Goal: Task Accomplishment & Management: Complete application form

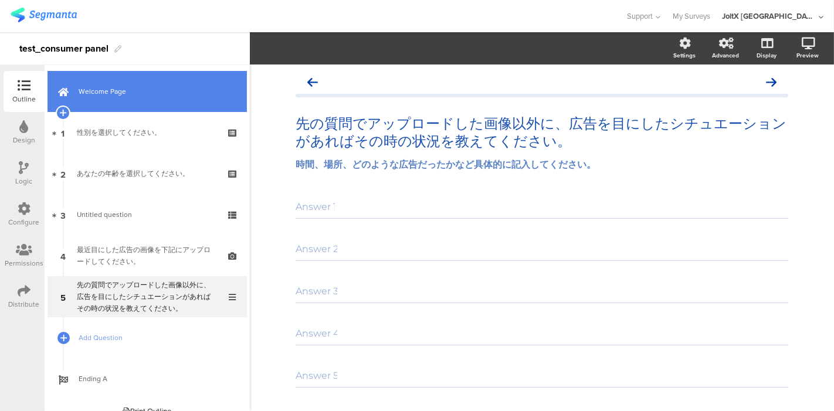
click at [134, 103] on link "Welcome Page" at bounding box center [146, 91] width 199 height 41
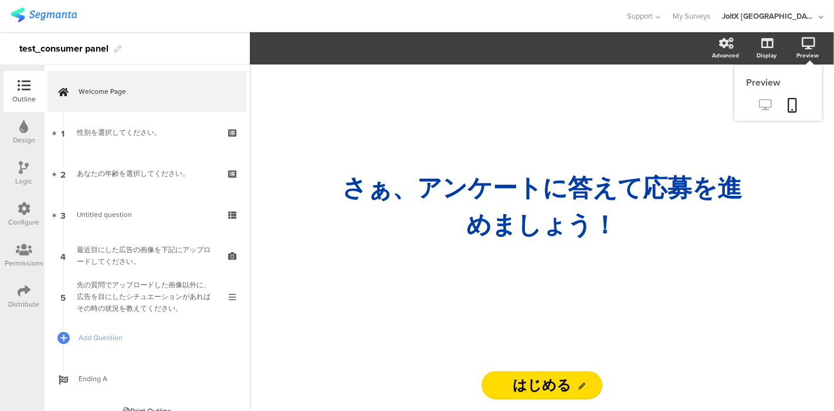
click at [762, 100] on link at bounding box center [765, 105] width 29 height 19
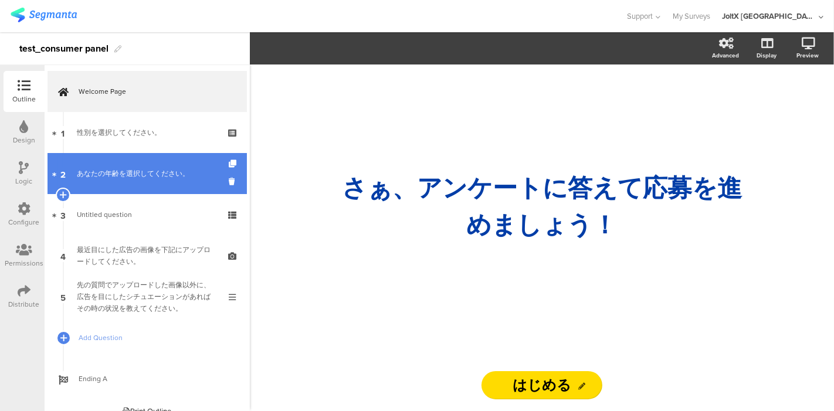
click at [157, 170] on div "あなたの年齢を選択してください。" at bounding box center [147, 174] width 140 height 12
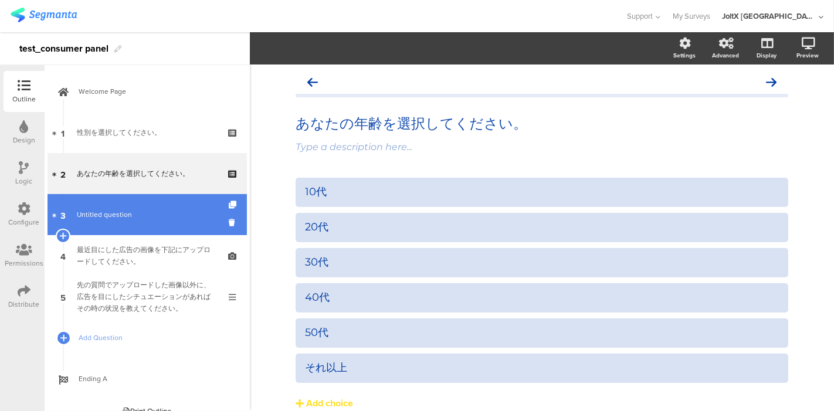
click at [128, 218] on span "Untitled question" at bounding box center [104, 214] width 55 height 11
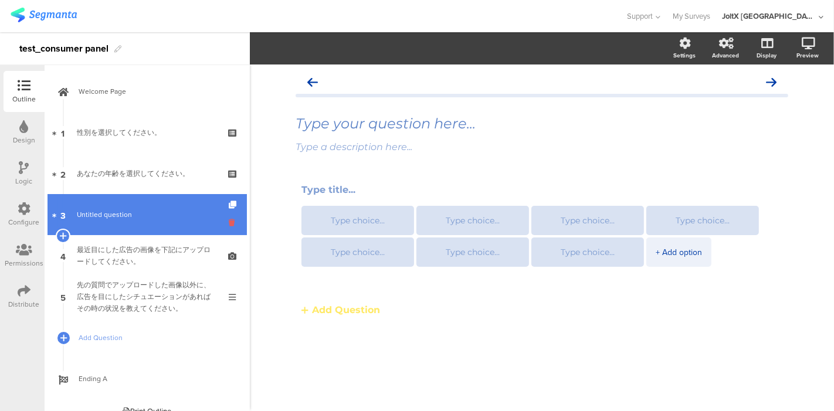
click at [229, 222] on icon at bounding box center [234, 222] width 10 height 11
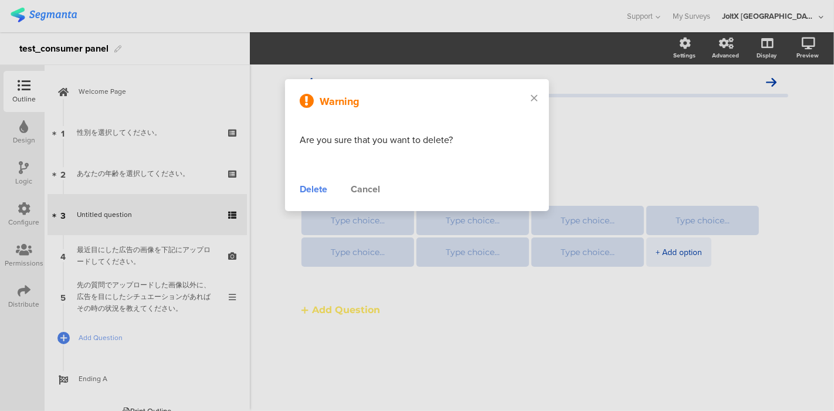
click at [318, 186] on div "Delete" at bounding box center [314, 189] width 28 height 14
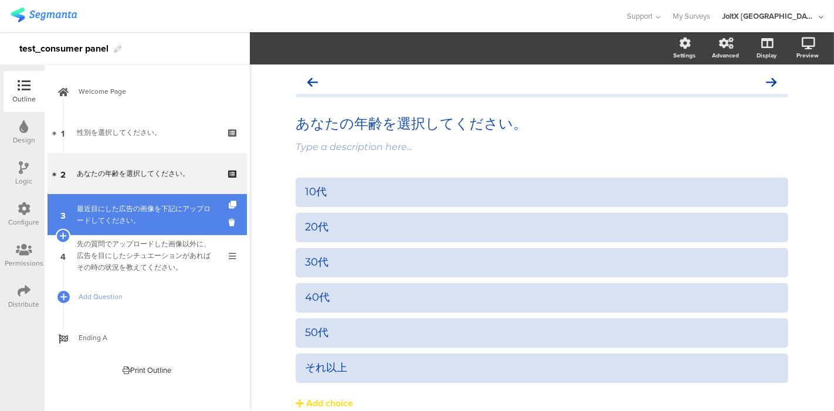
click at [132, 220] on div "最近目にした広告の画像を下記にアップロードしてください。" at bounding box center [147, 214] width 140 height 23
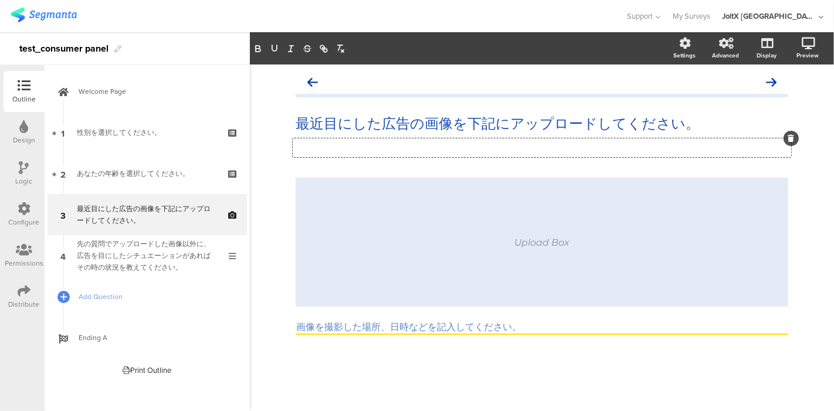
click at [440, 145] on div "Type a description here..." at bounding box center [542, 147] width 498 height 19
click at [449, 143] on div "Type a description here..." at bounding box center [542, 147] width 498 height 19
click at [519, 366] on div "Upload Box 画像を撮影した場所、日時などを記入してください。" at bounding box center [541, 277] width 492 height 198
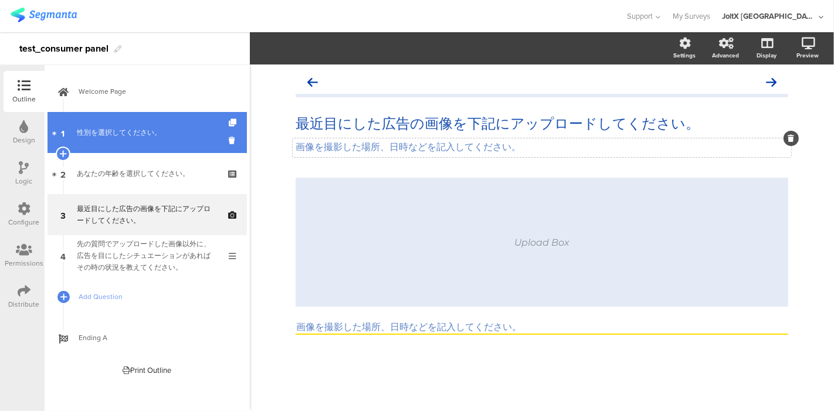
click at [116, 133] on div "性別を選択してください。" at bounding box center [147, 133] width 140 height 12
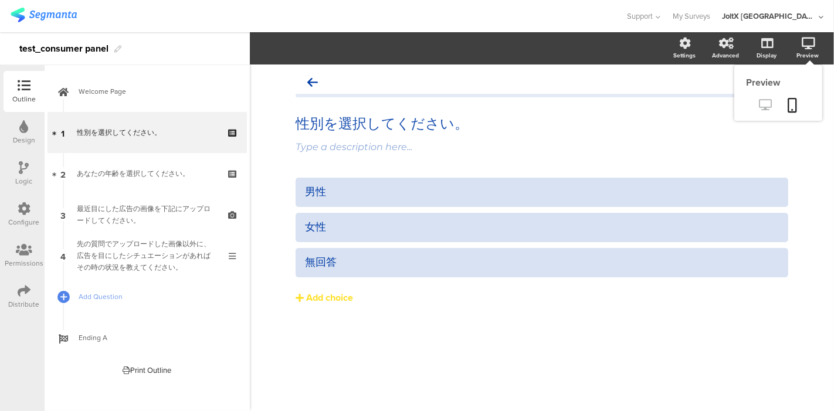
click at [756, 103] on link at bounding box center [765, 105] width 29 height 19
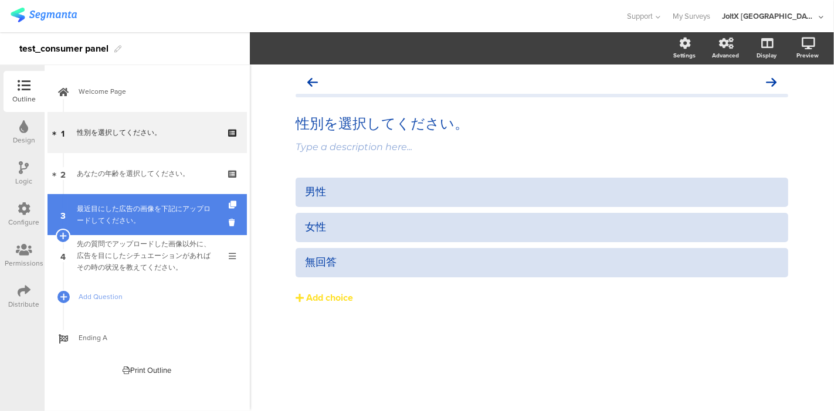
click at [144, 220] on div "最近目にした広告の画像を下記にアップロードしてください。" at bounding box center [147, 214] width 140 height 23
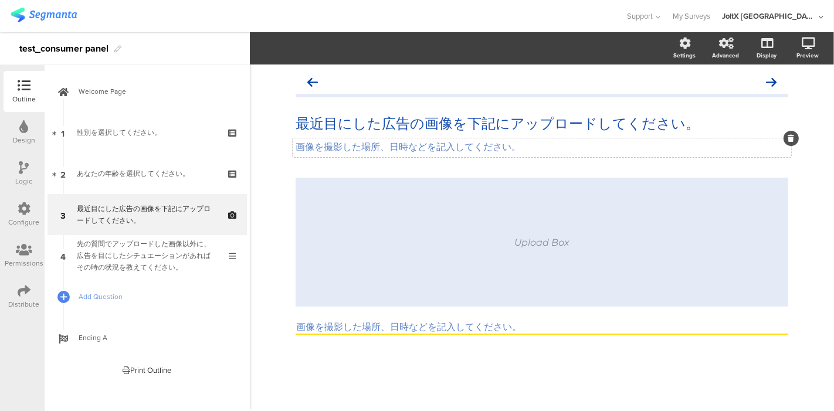
click at [338, 144] on div "画像を撮影した場所、日時などを記入してください。 画像を撮影した場所、日時などを記入してください。" at bounding box center [542, 147] width 498 height 19
click at [327, 120] on div "最近目にした広告の画像を下記にアップロードしてください。 最近目にした広告の画像を下記にアップロードしてください。 最近目にした広告の画像を下記にアップロード…" at bounding box center [542, 123] width 498 height 23
click at [348, 151] on div "画像を撮影した場所、日時などを記入してください。 画像を撮影した場所、日時などを記入してください。 画像を撮影した場所、日時などを記入してください。" at bounding box center [542, 147] width 498 height 19
click at [437, 149] on p "画像を撮影した場所、日時などを記入してください。" at bounding box center [541, 147] width 492 height 12
click at [301, 145] on p "画像を撮影した場所、日時などを記入してください。" at bounding box center [541, 147] width 492 height 12
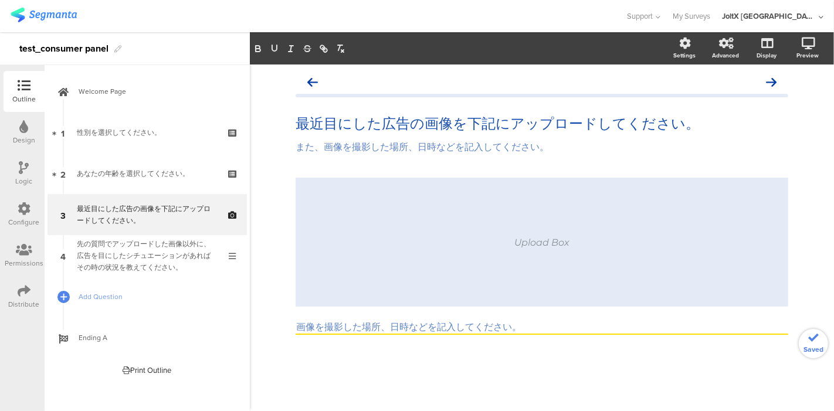
click at [446, 342] on div "Upload Box 画像を撮影した場所、日時などを記入してください。" at bounding box center [541, 277] width 492 height 198
click at [479, 332] on input "画像を撮影した場所、日時などを記入してください。" at bounding box center [541, 327] width 492 height 13
click at [509, 346] on div "Upload Box 画像を撮影した場所、日時などを記入してください。" at bounding box center [541, 277] width 492 height 198
click at [766, 101] on icon at bounding box center [765, 104] width 12 height 11
click at [97, 379] on div "Print Outline Welcome Page さぁ、ア ﻿ ンケートに答えて応募を進めましょう！ はじめる Page 1 Multiple Choic…" at bounding box center [146, 369] width 199 height 23
